Goal: Task Accomplishment & Management: Complete application form

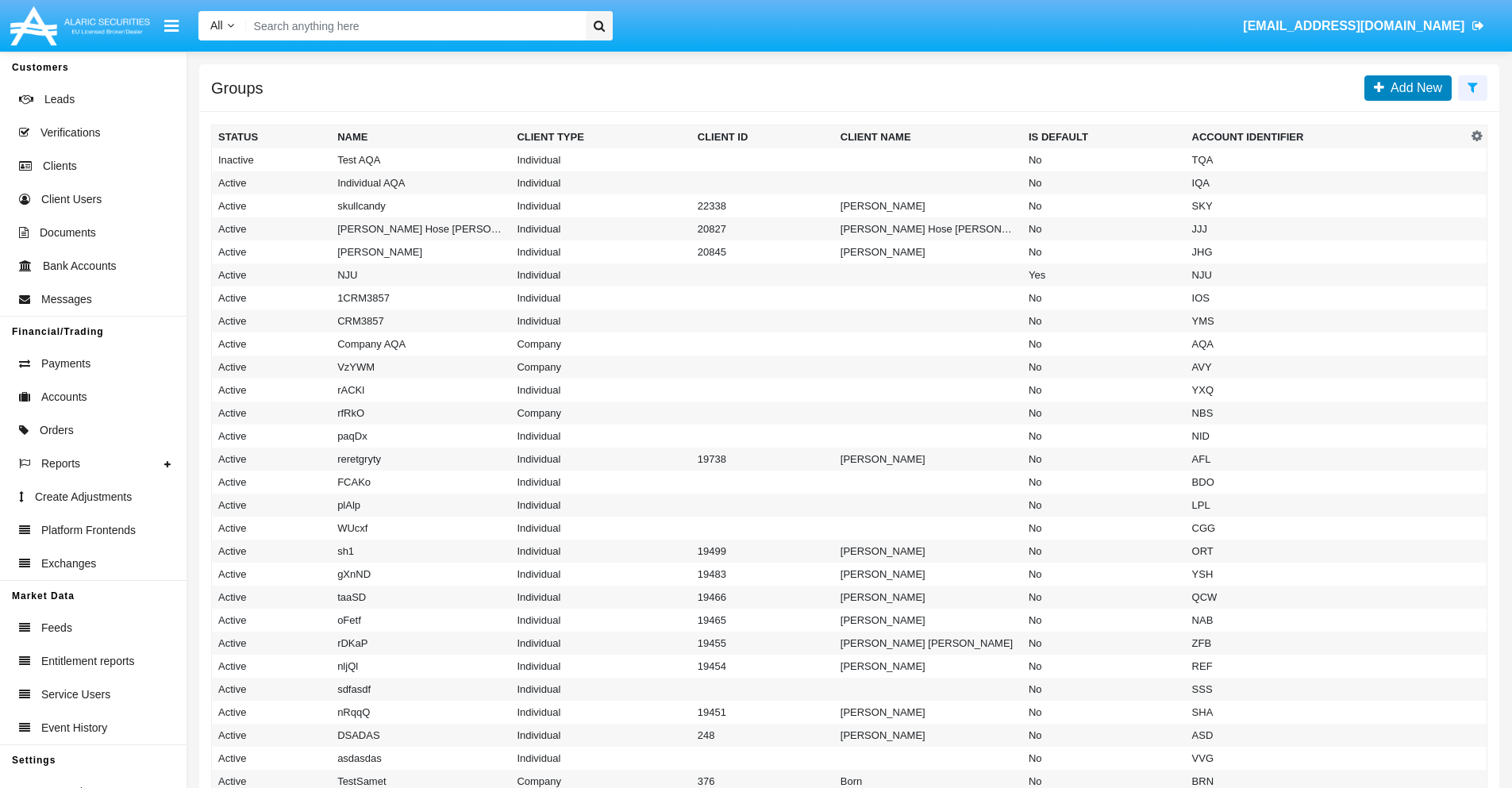
click at [1413, 87] on span "Add New" at bounding box center [1413, 88] width 58 height 14
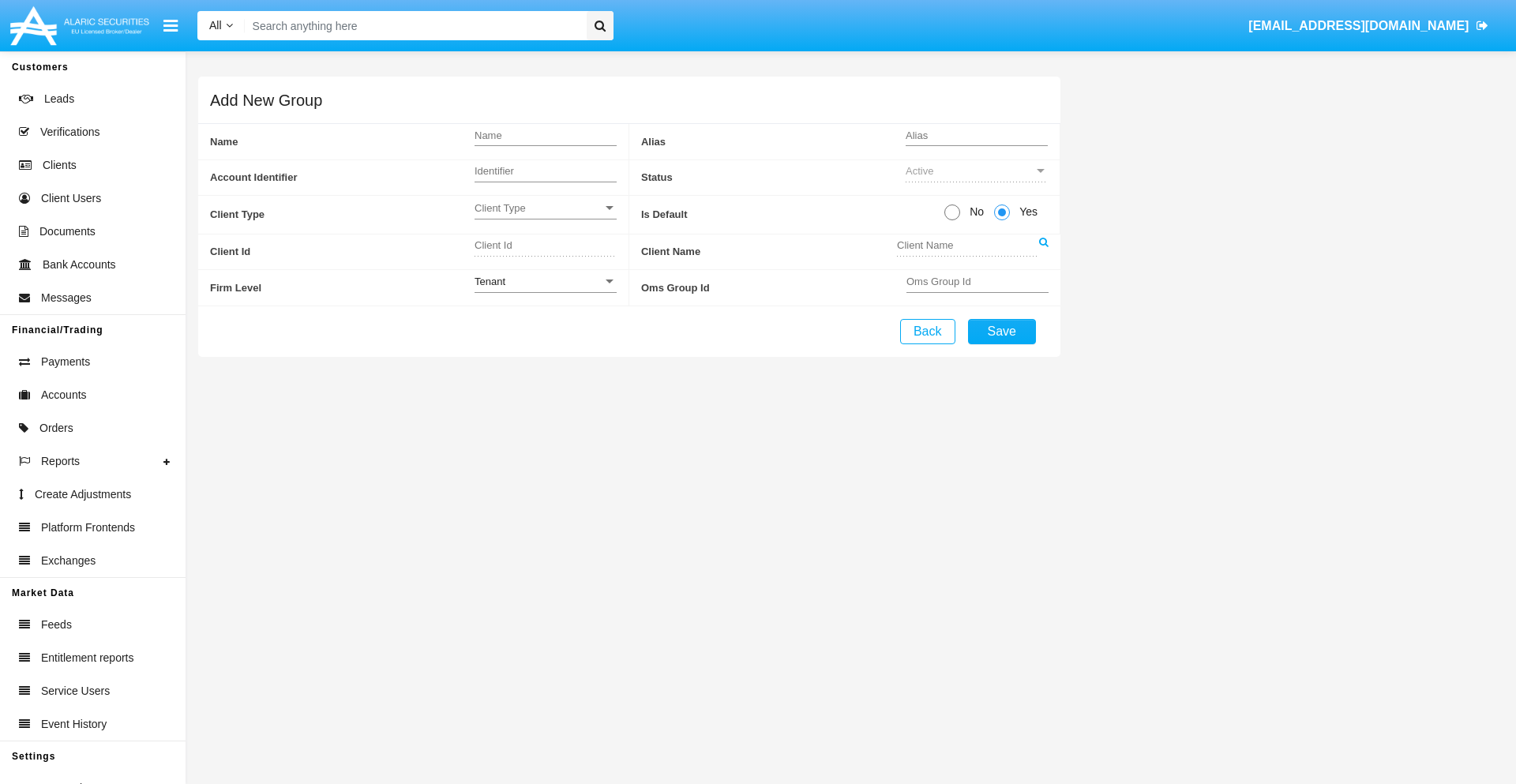
click at [974, 211] on span "No" at bounding box center [974, 211] width 27 height 16
click at [953, 221] on input "No" at bounding box center [952, 221] width 1 height 1
radio input "true"
type input "tFoCV"
type input "X"
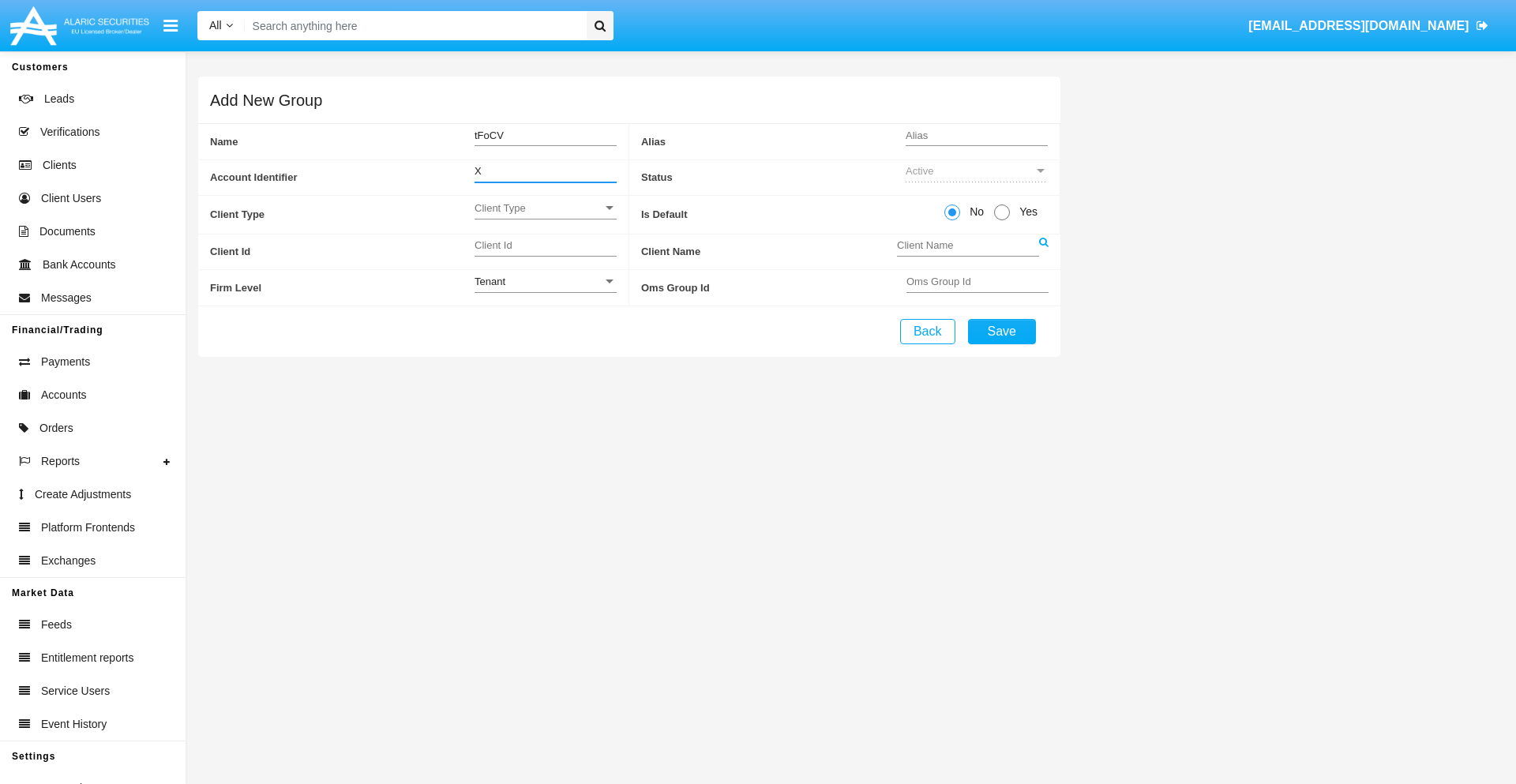
click at [545, 208] on span "Client Type" at bounding box center [539, 208] width 128 height 14
click at [545, 216] on span "Individual" at bounding box center [545, 216] width 142 height 31
click at [545, 281] on div "Tenant" at bounding box center [539, 282] width 128 height 14
click at [545, 290] on span "Tenant" at bounding box center [545, 291] width 142 height 31
type input "uiDyB"
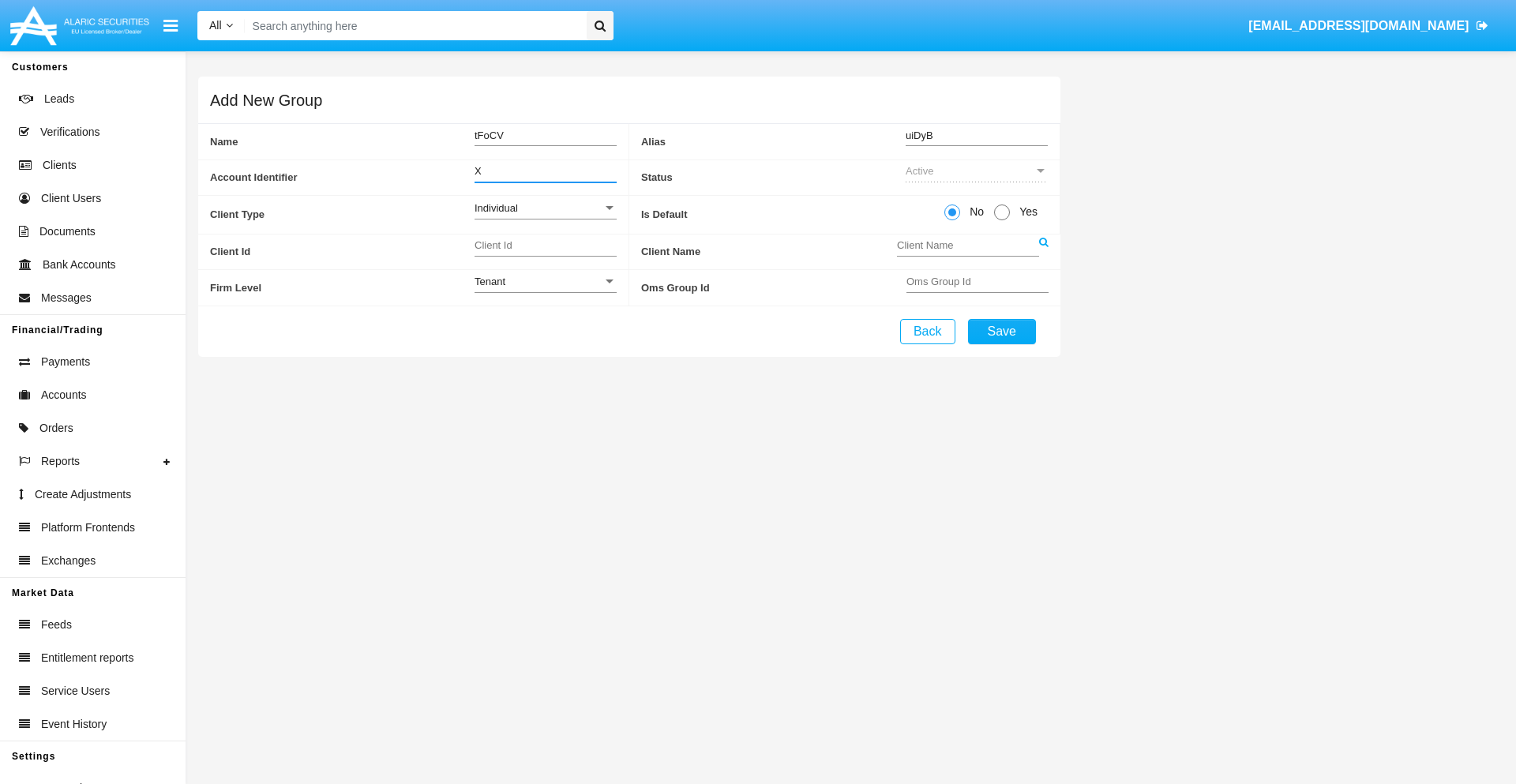
type input "X"
click at [1001, 331] on button "Save" at bounding box center [1002, 331] width 68 height 26
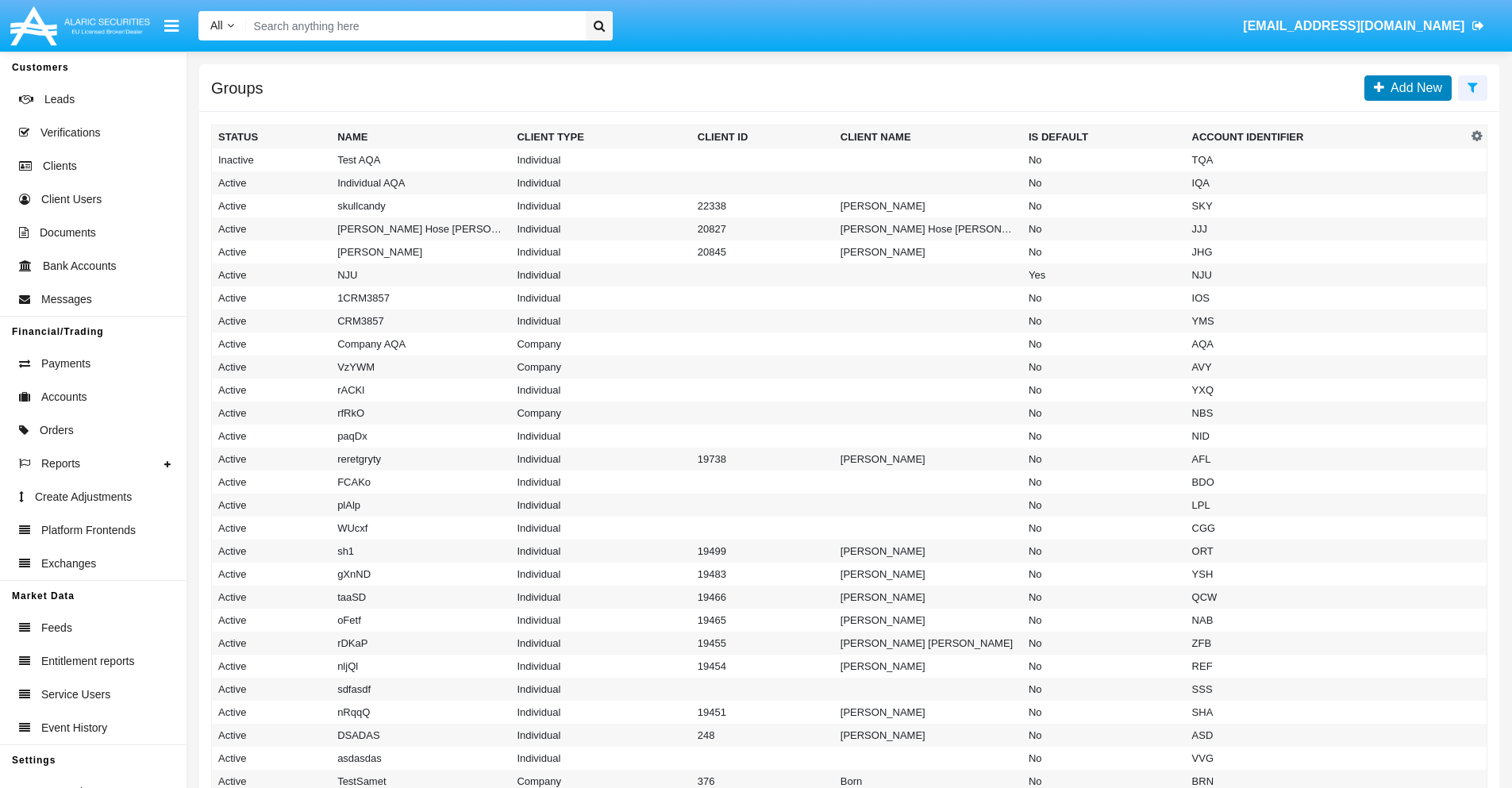
click at [1413, 87] on span "Add New" at bounding box center [1413, 88] width 58 height 14
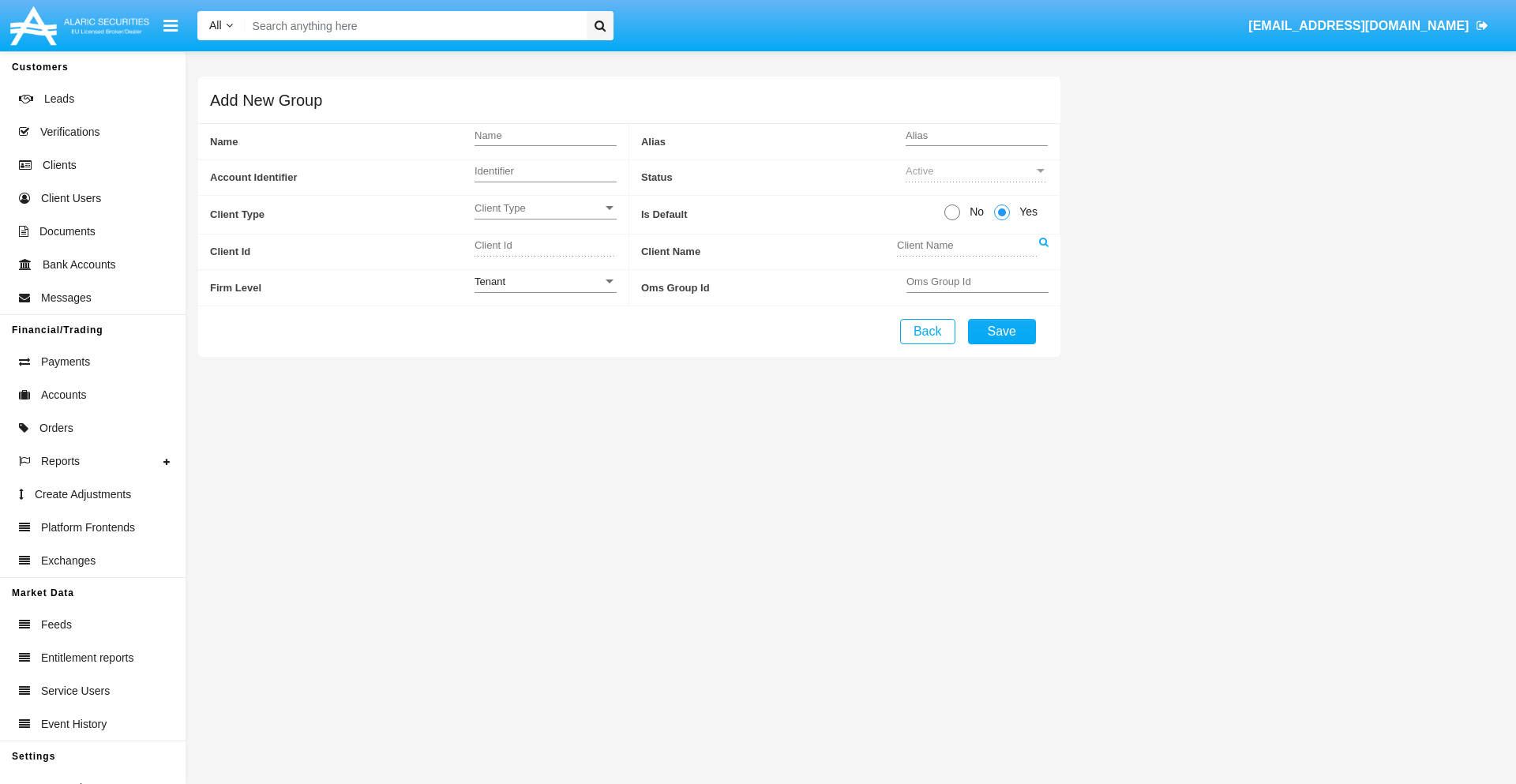
click at [974, 211] on span "No" at bounding box center [974, 211] width 27 height 16
click at [953, 221] on input "No" at bounding box center [952, 221] width 1 height 1
radio input "true"
click at [545, 208] on span "Client Type" at bounding box center [539, 208] width 128 height 14
click at [545, 247] on span "Company" at bounding box center [533, 247] width 117 height 31
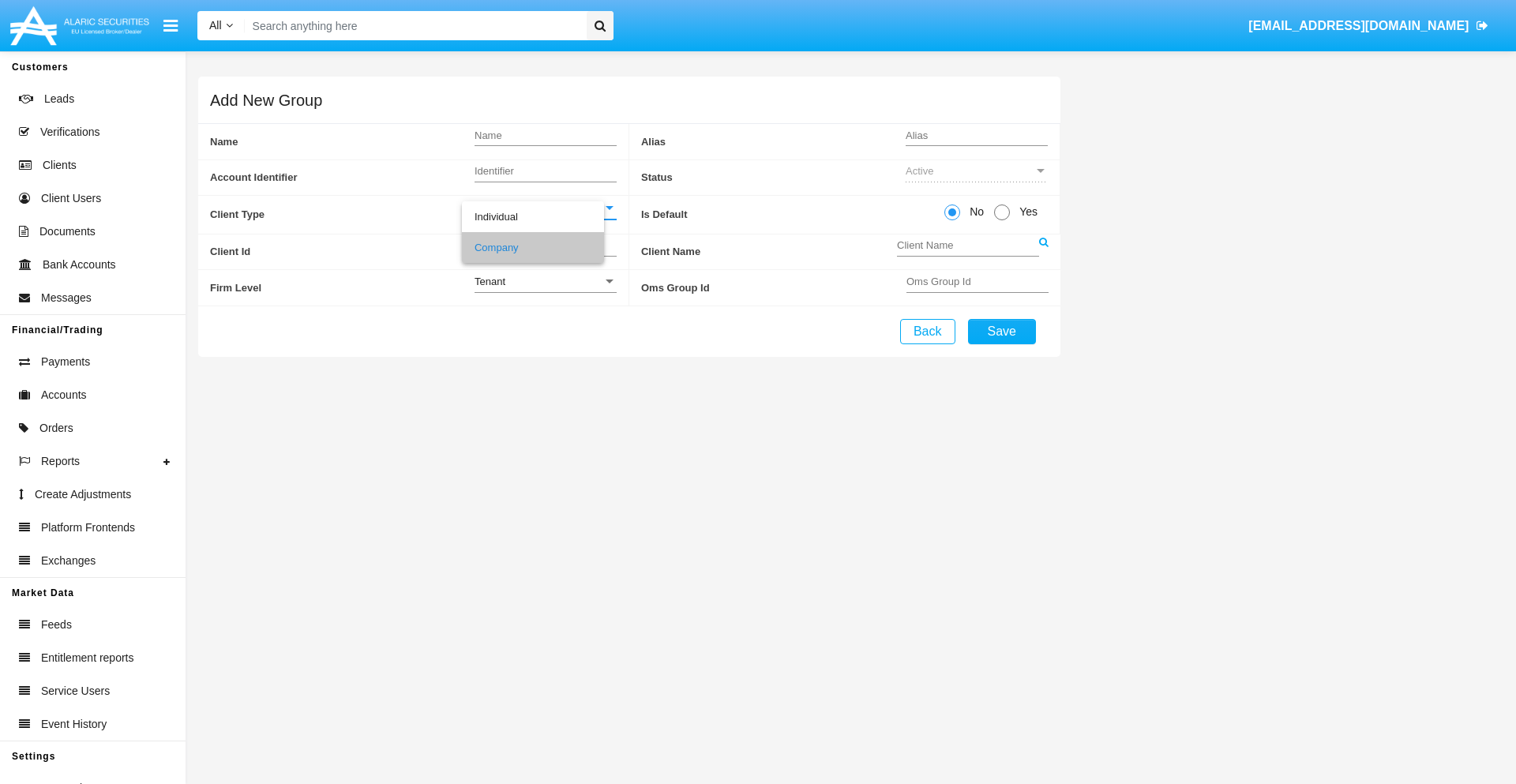
click at [1043, 251] on link at bounding box center [1044, 252] width 9 height 36
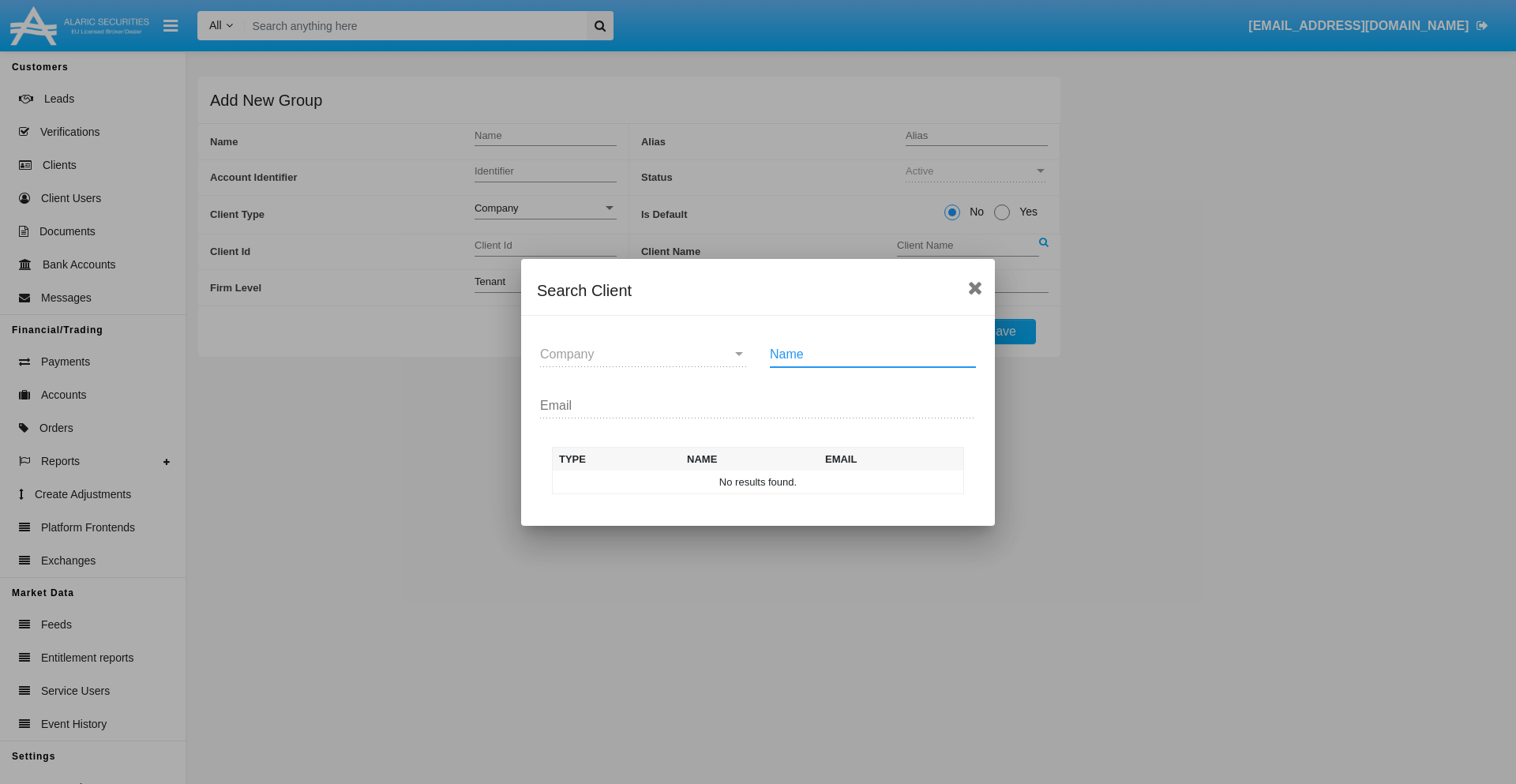
click at [873, 354] on input "Name" at bounding box center [873, 355] width 206 height 14
type input "FlashTurtles"
click at [772, 481] on td "FlashTurtles" at bounding box center [772, 482] width 166 height 24
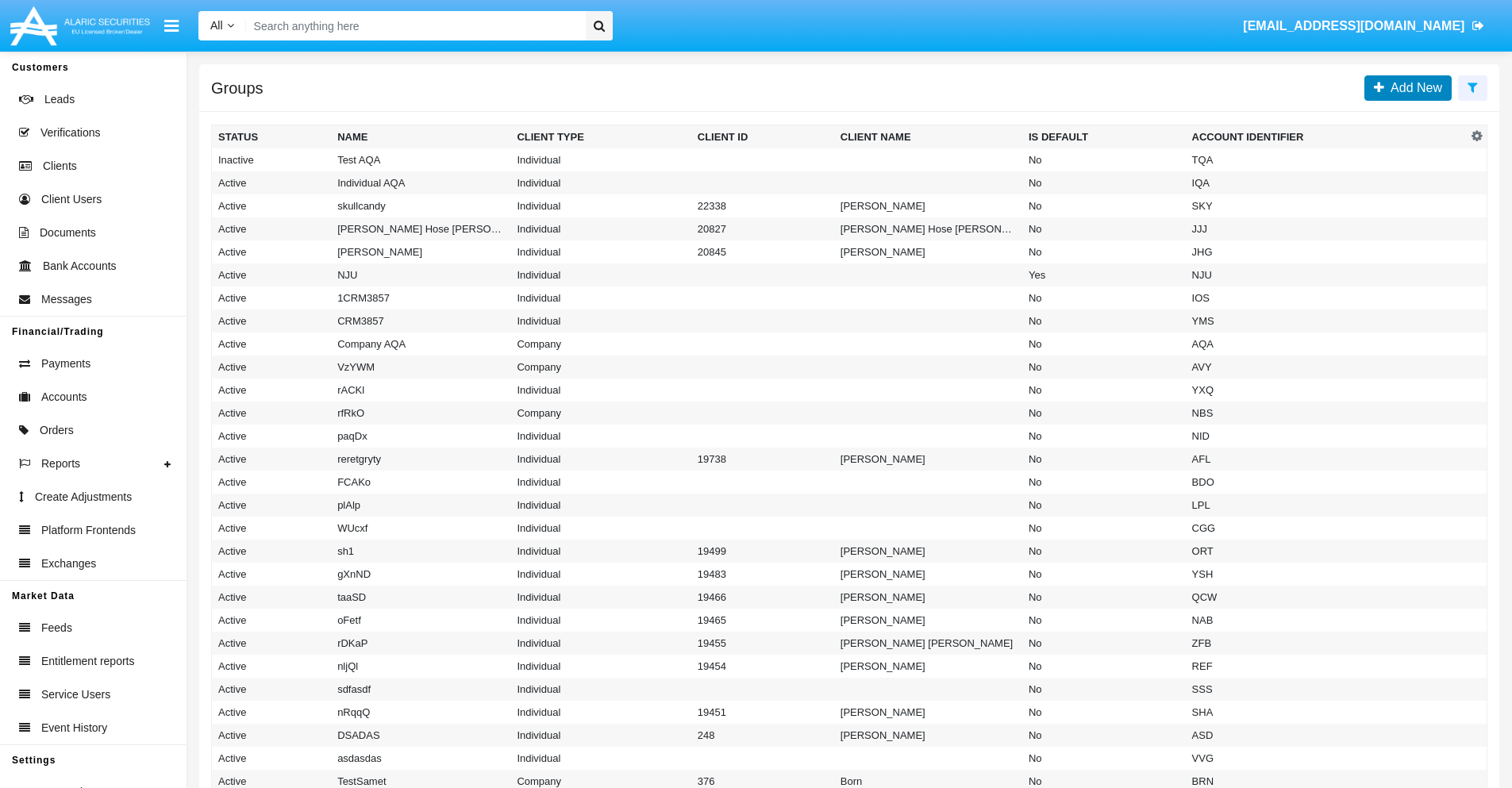
click at [1413, 87] on span "Add New" at bounding box center [1413, 88] width 58 height 14
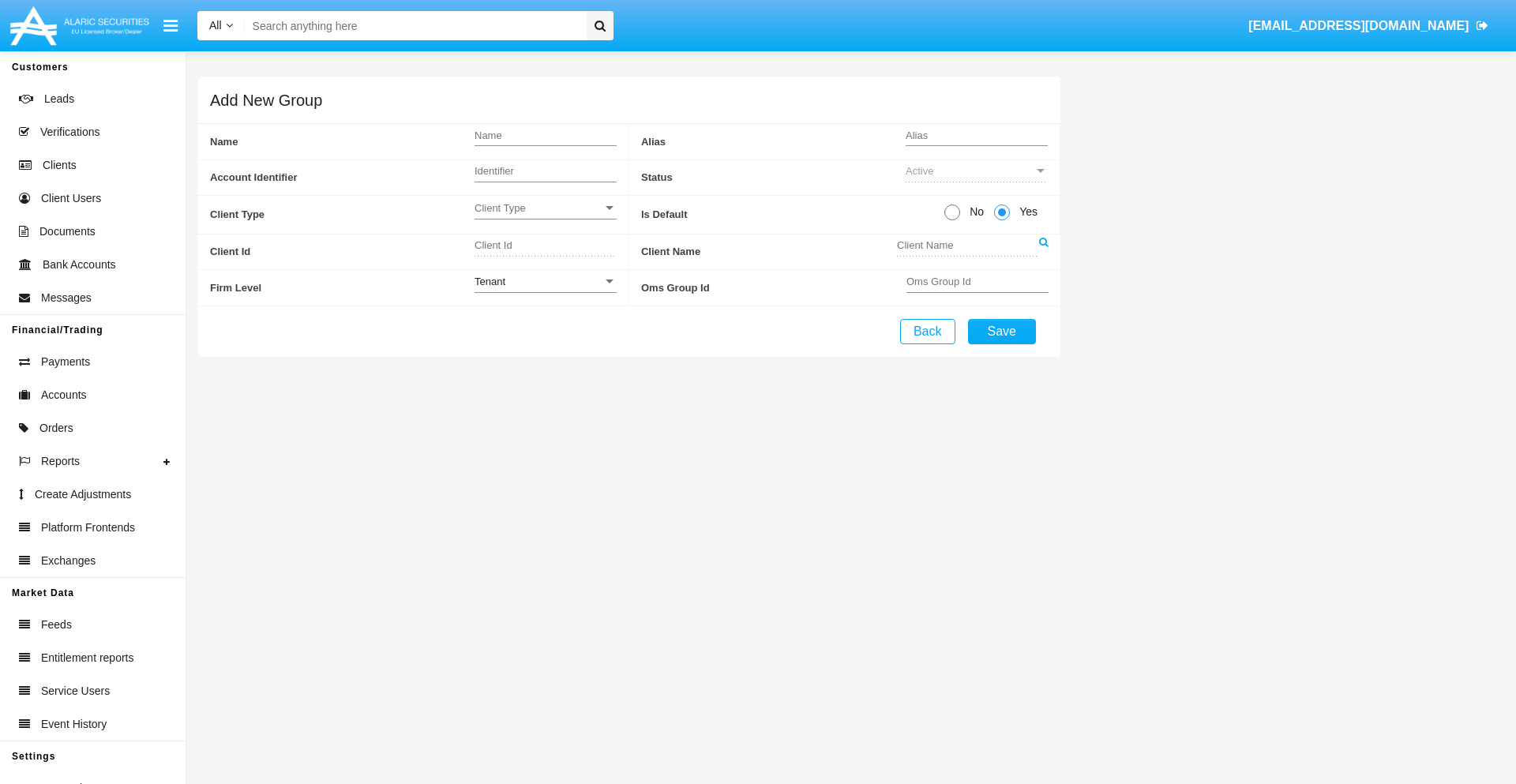
click at [974, 211] on span "No" at bounding box center [974, 211] width 27 height 16
click at [953, 221] on input "No" at bounding box center [952, 221] width 1 height 1
radio input "true"
click at [545, 208] on span "Client Type" at bounding box center [539, 208] width 128 height 14
click at [545, 216] on span "Individual" at bounding box center [533, 216] width 117 height 31
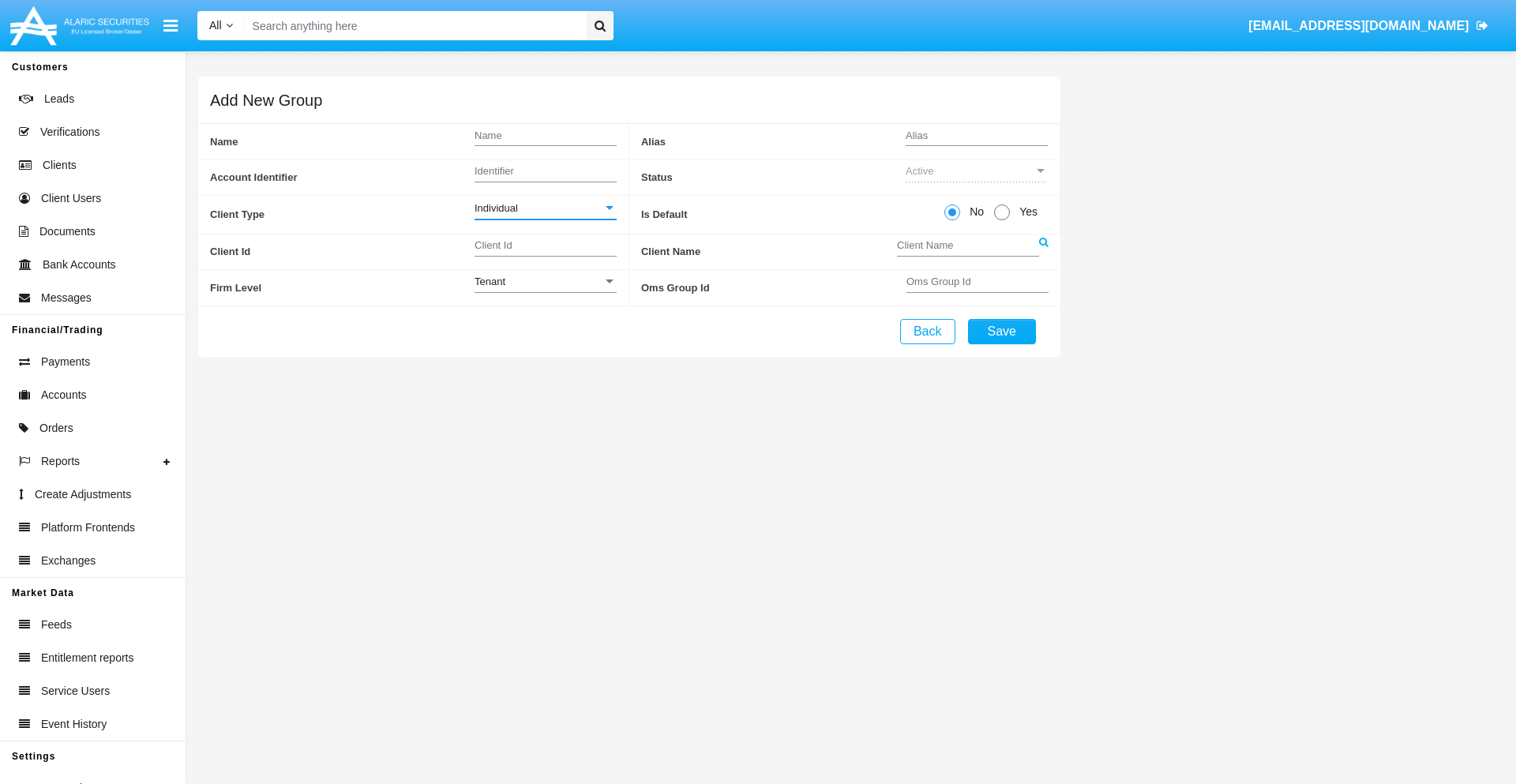
click at [1043, 251] on link at bounding box center [1044, 252] width 9 height 36
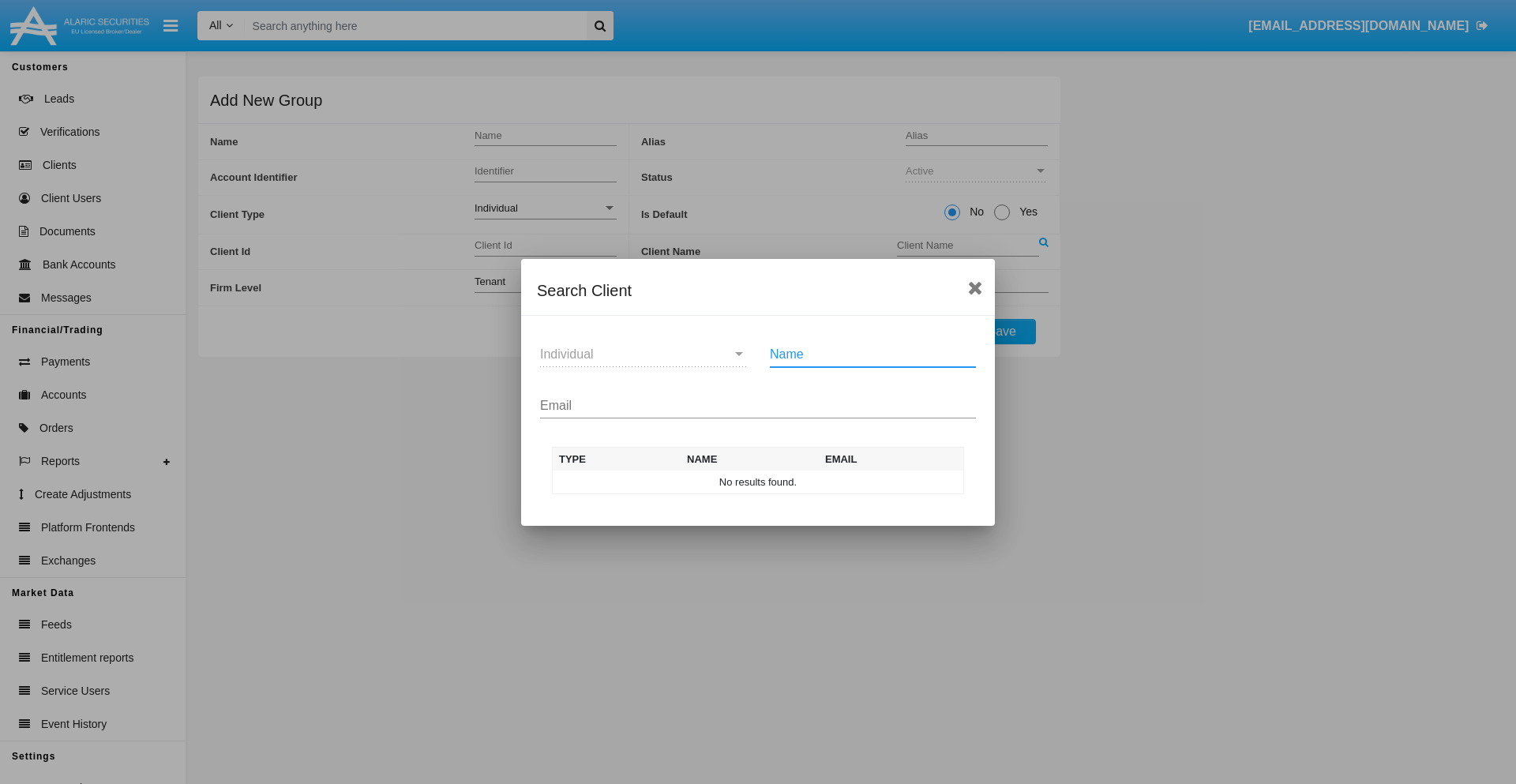
click at [758, 405] on input "Email" at bounding box center [758, 406] width 436 height 14
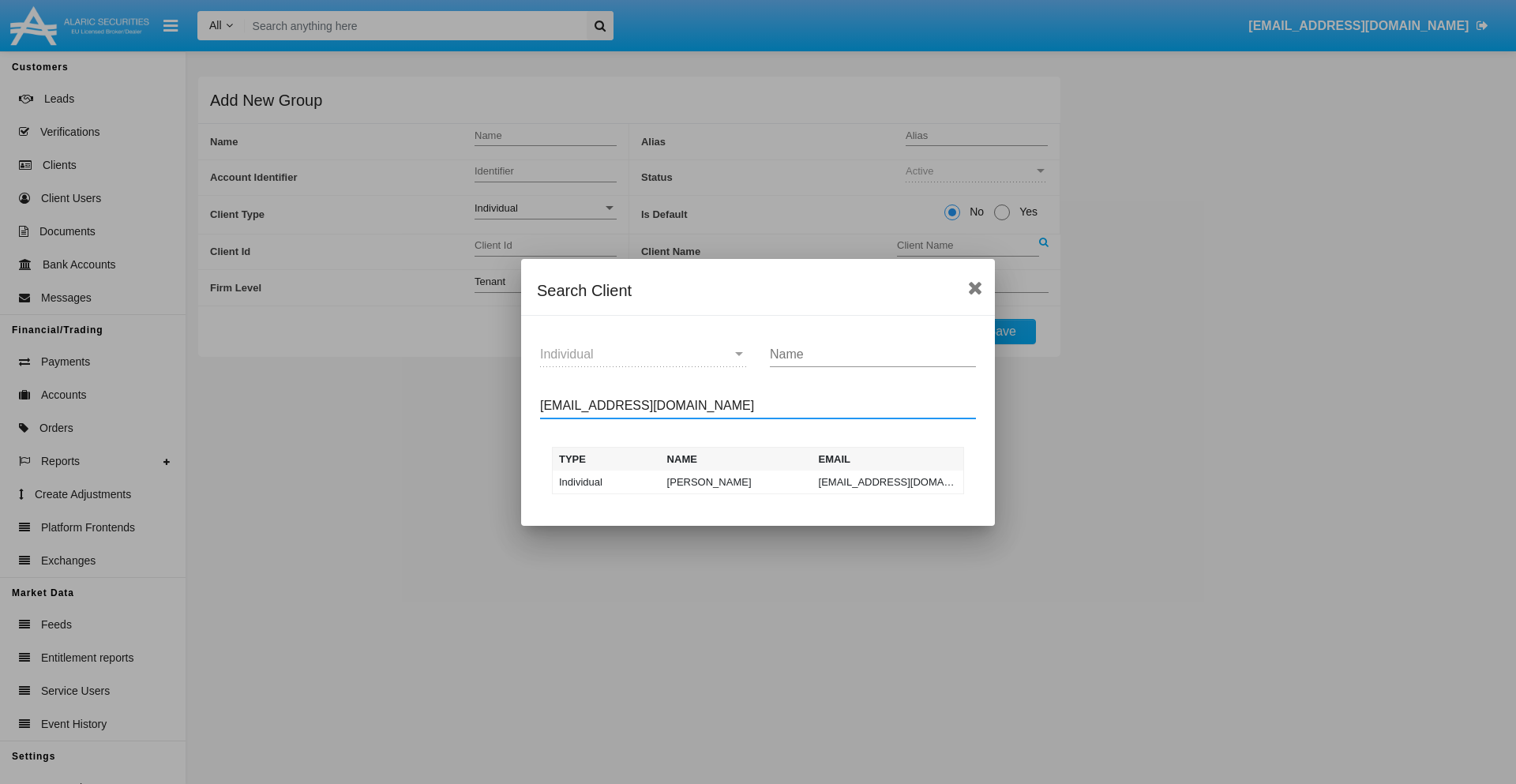
type input "test-user-snake@aqa.com"
